Goal: Find specific page/section

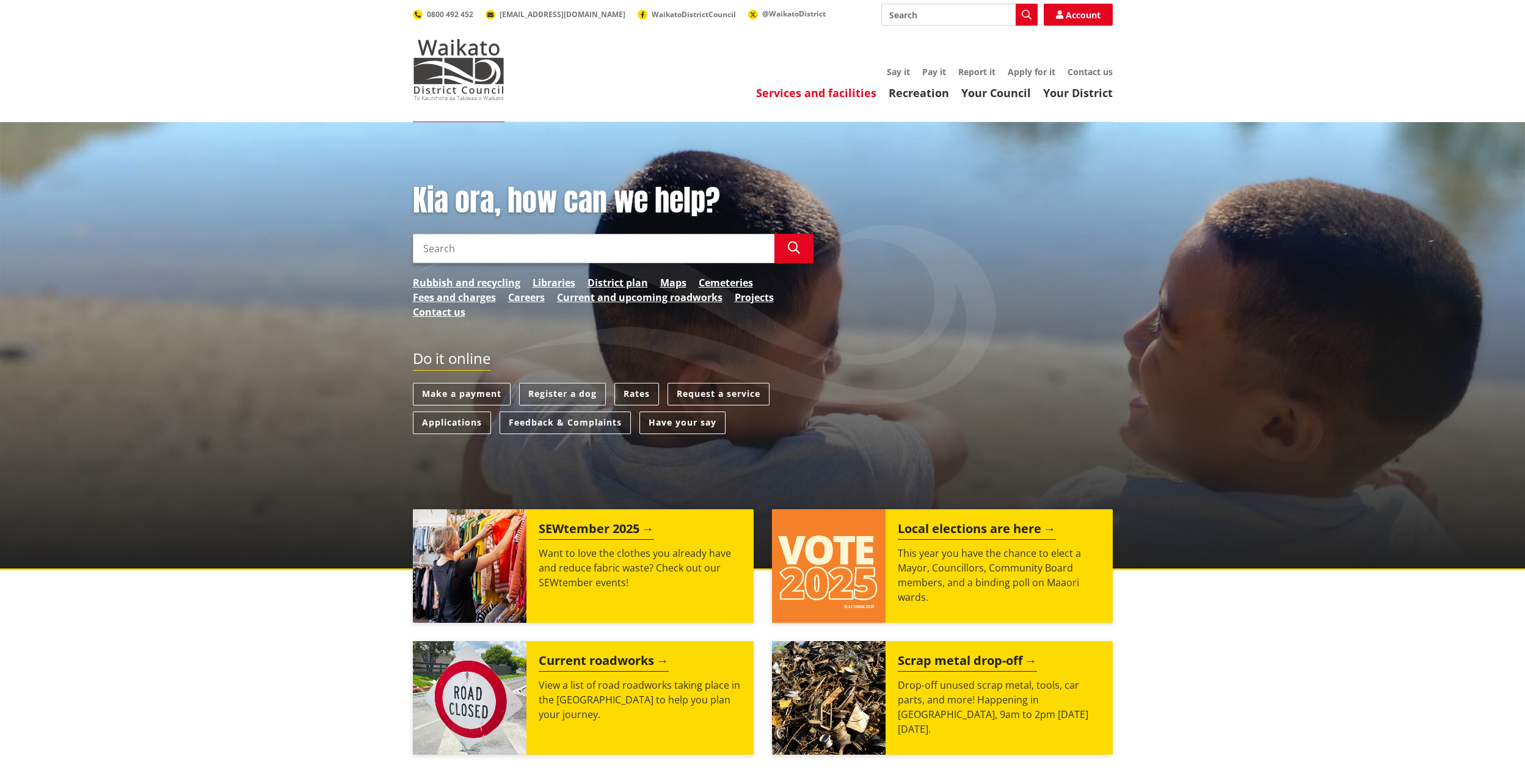
click at [803, 93] on link "Services and facilities" at bounding box center [816, 93] width 120 height 15
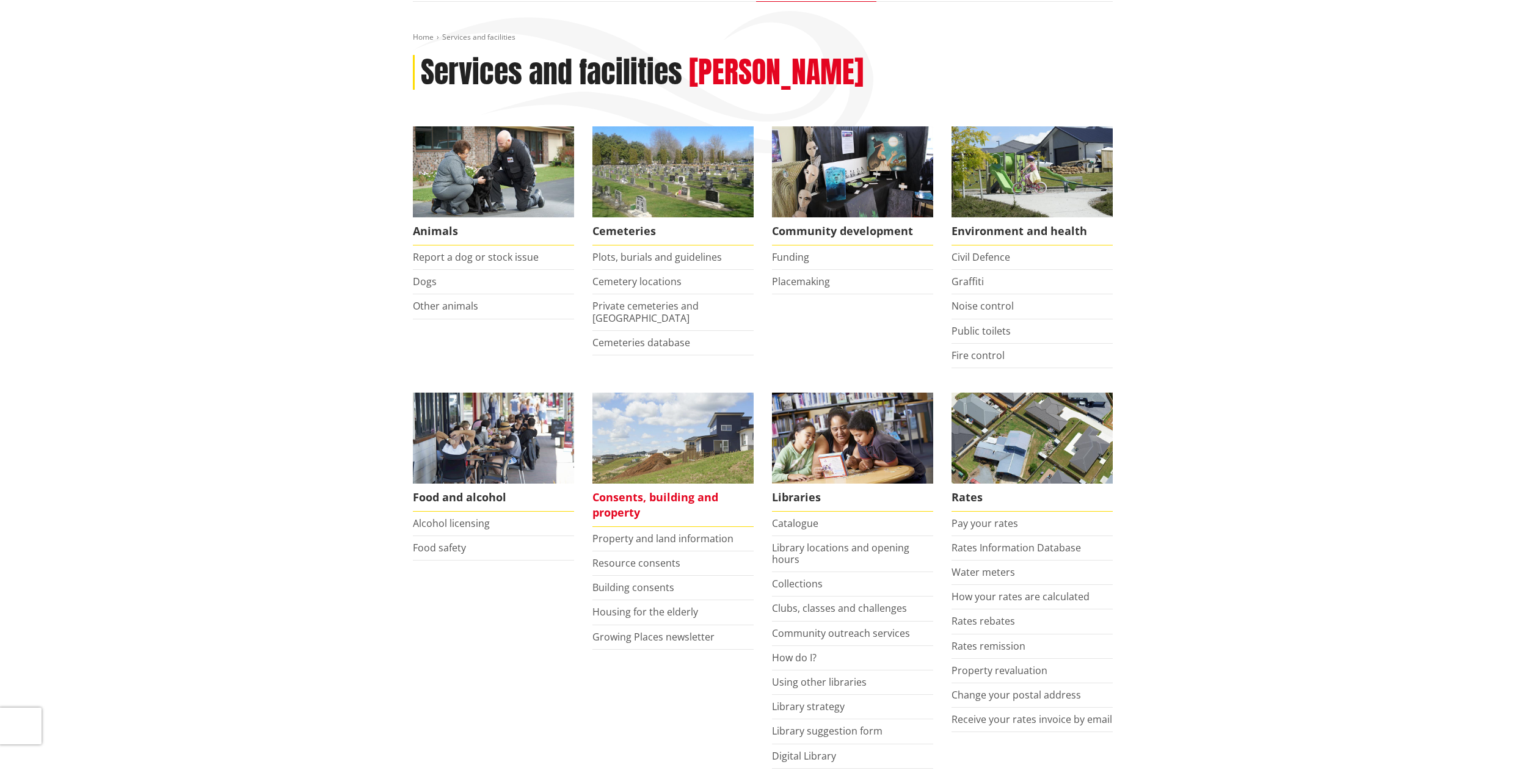
scroll to position [122, 0]
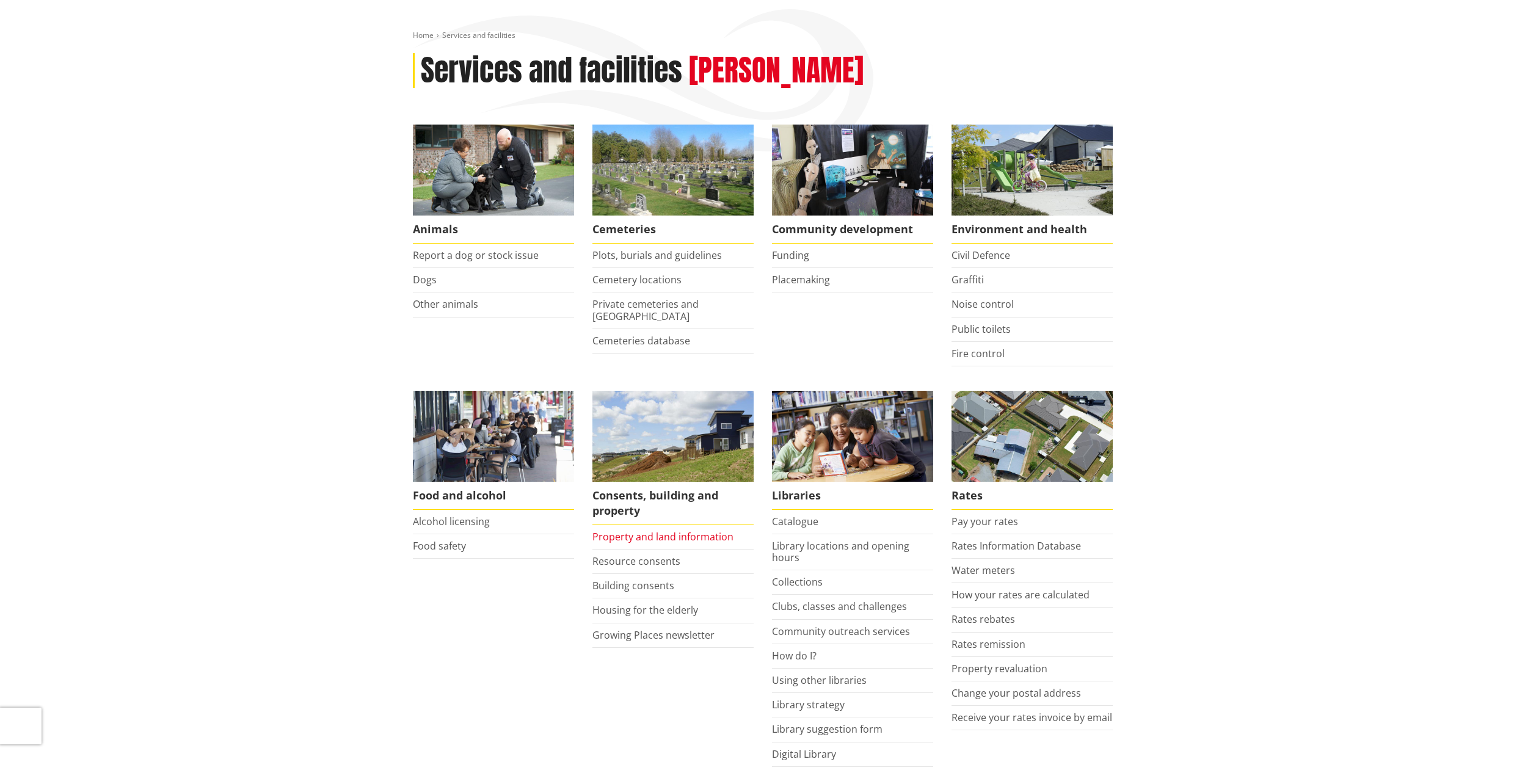
click at [662, 542] on link "Property and land information" at bounding box center [663, 537] width 141 height 13
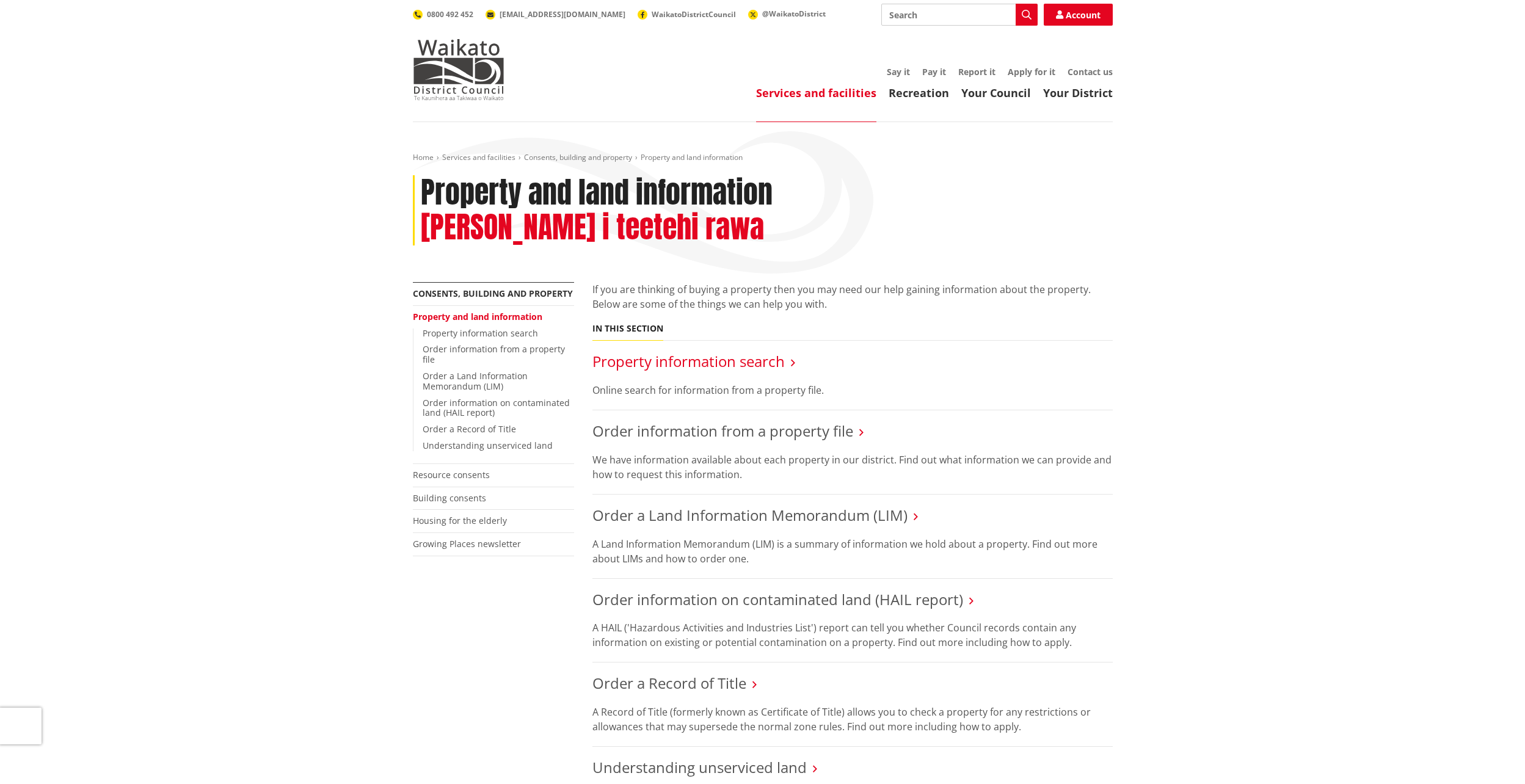
click at [704, 351] on link "Property information search" at bounding box center [688, 361] width 192 height 20
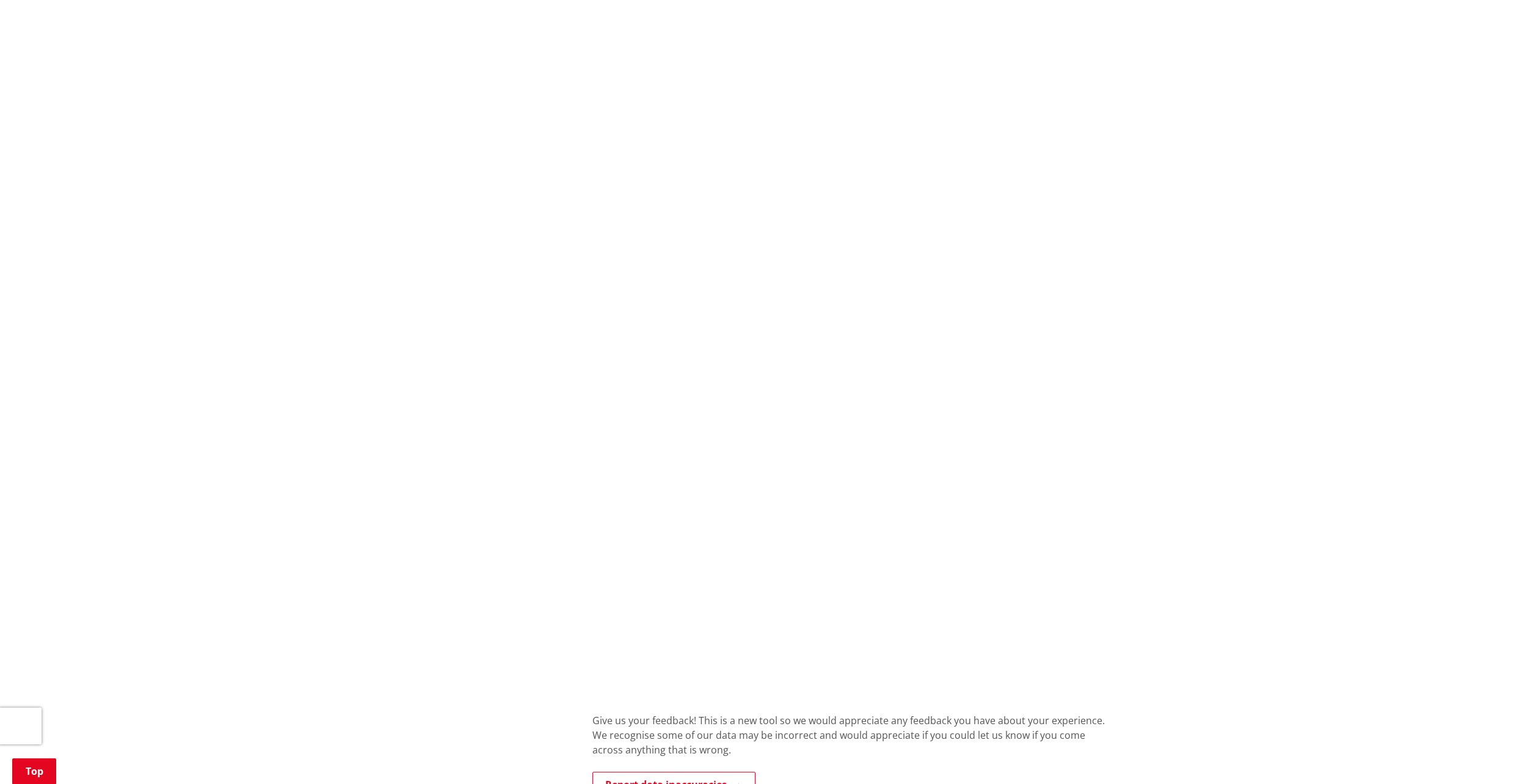
scroll to position [682, 0]
